Goal: Information Seeking & Learning: Learn about a topic

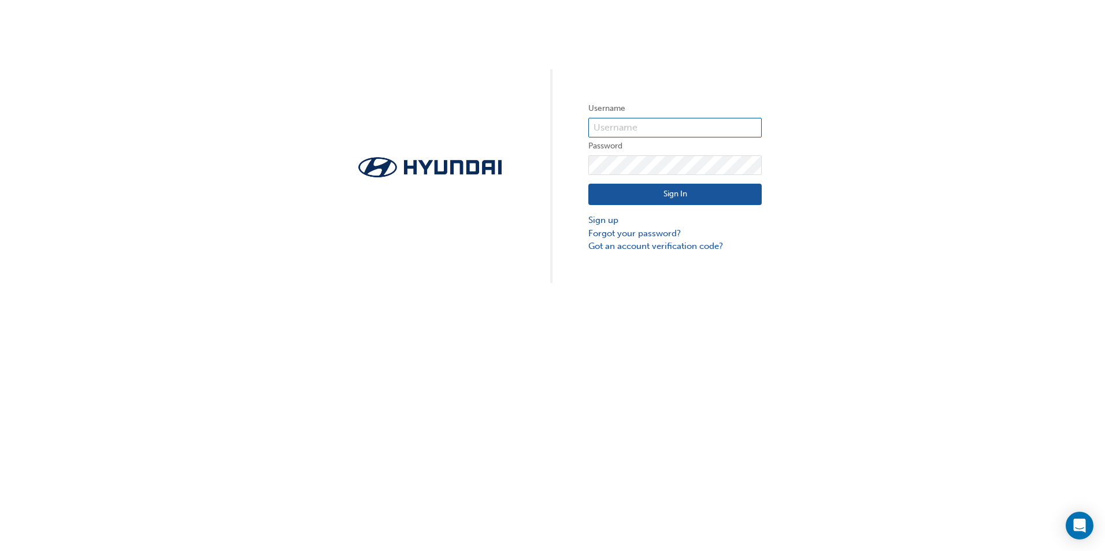
click at [685, 133] on input "text" at bounding box center [674, 128] width 173 height 20
type input "4"
type input "2"
type input "5"
type input "g"
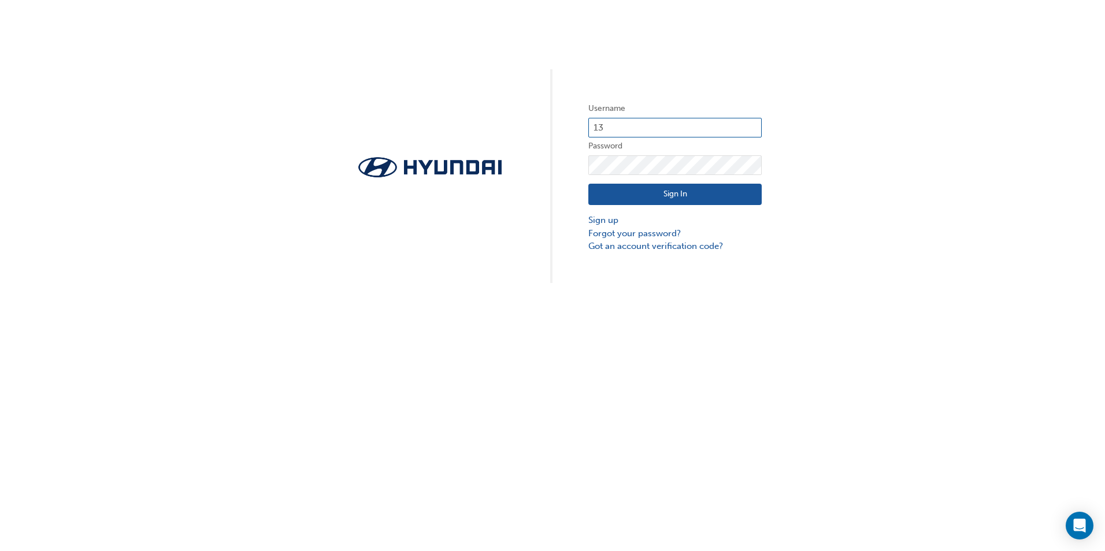
type input "13887"
click at [542, 206] on div "Username 13887 Password Sign In Sign up Forgot your password? Got an account ve…" at bounding box center [552, 141] width 1105 height 283
click at [617, 194] on button "Sign In" at bounding box center [674, 195] width 173 height 22
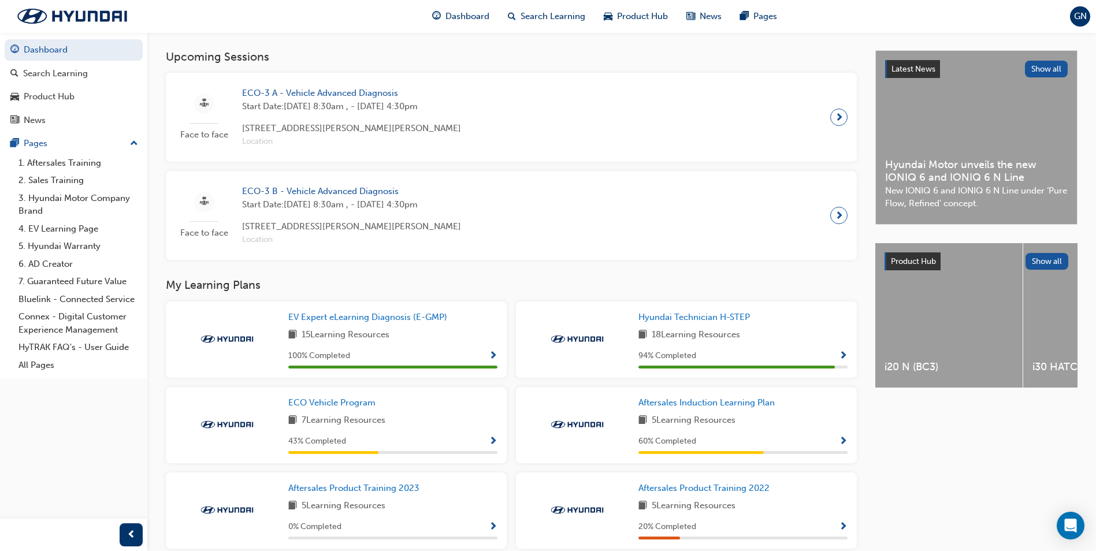
scroll to position [347, 0]
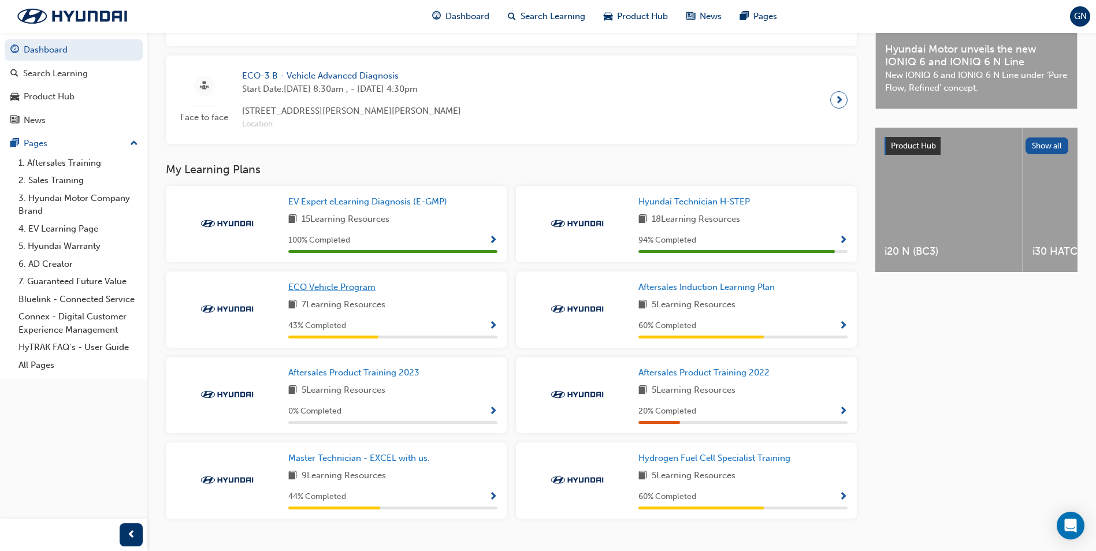
click at [355, 292] on span "ECO Vehicle Program" at bounding box center [331, 287] width 87 height 10
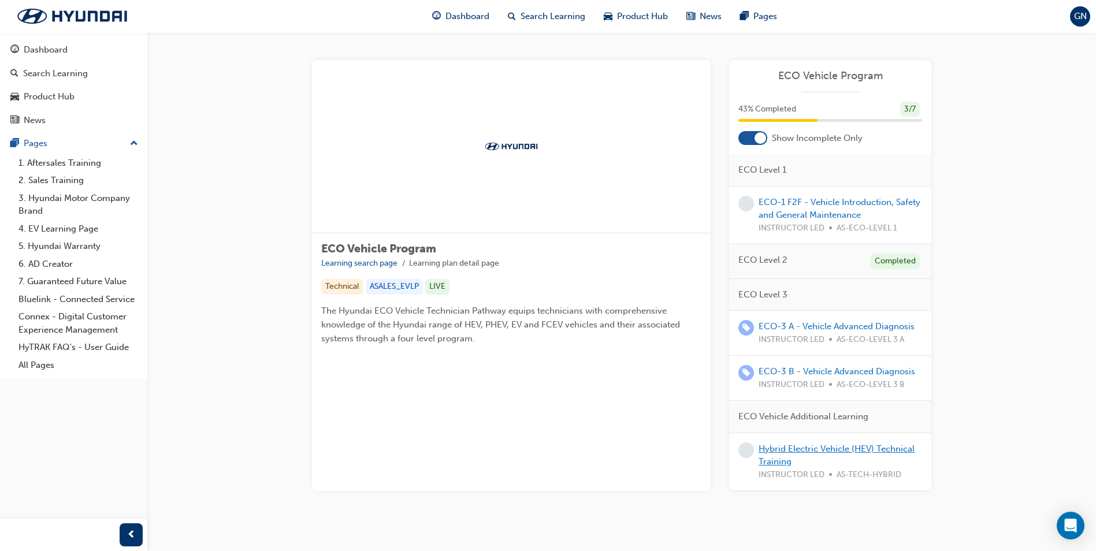
click at [796, 448] on link "Hybrid Electric Vehicle (HEV) Technical Training" at bounding box center [837, 456] width 156 height 24
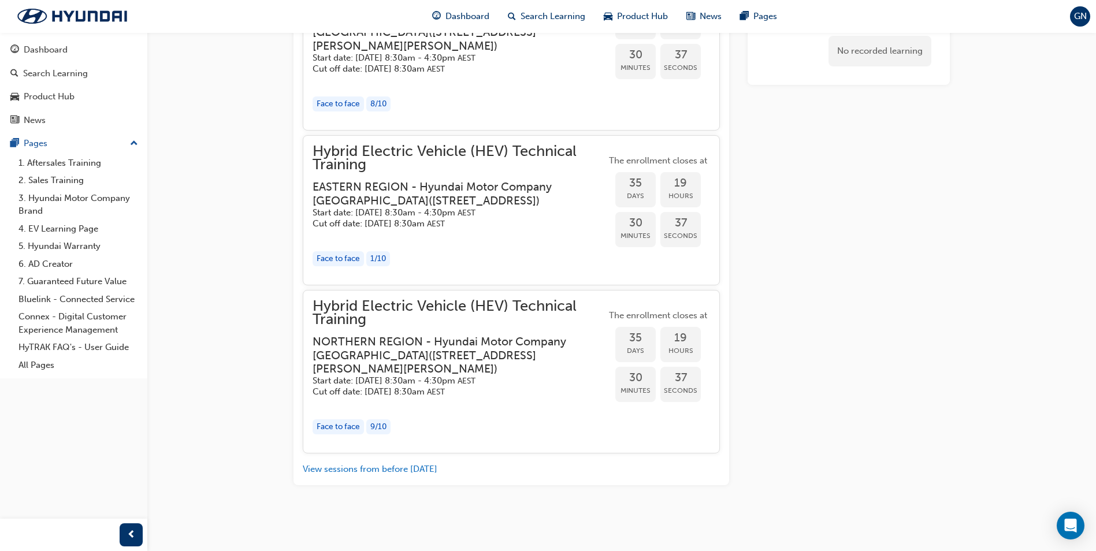
scroll to position [1678, 0]
